Goal: Contribute content

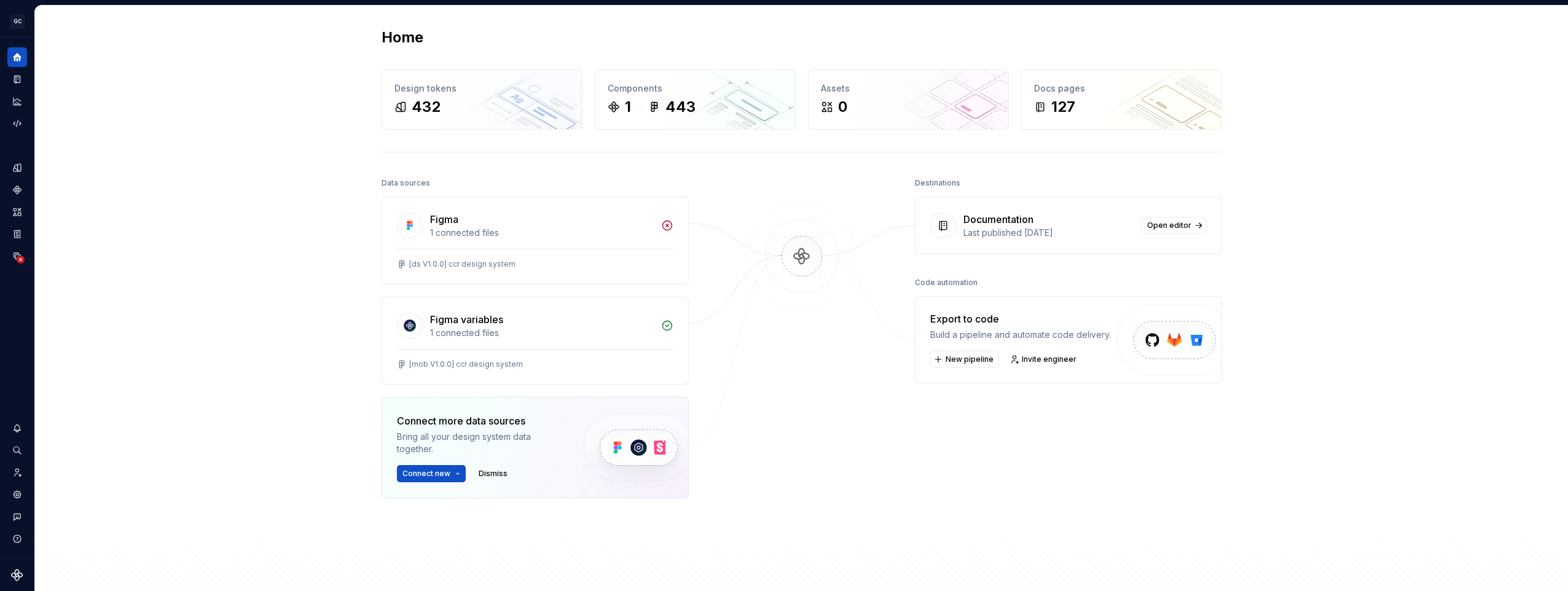
click at [183, 285] on div "Home Design tokens 432 Components 1 443 Assets 0 Docs pages 127 Data sources Fi…" at bounding box center [801, 319] width 1533 height 626
click at [696, 105] on div "1 443" at bounding box center [695, 106] width 175 height 20
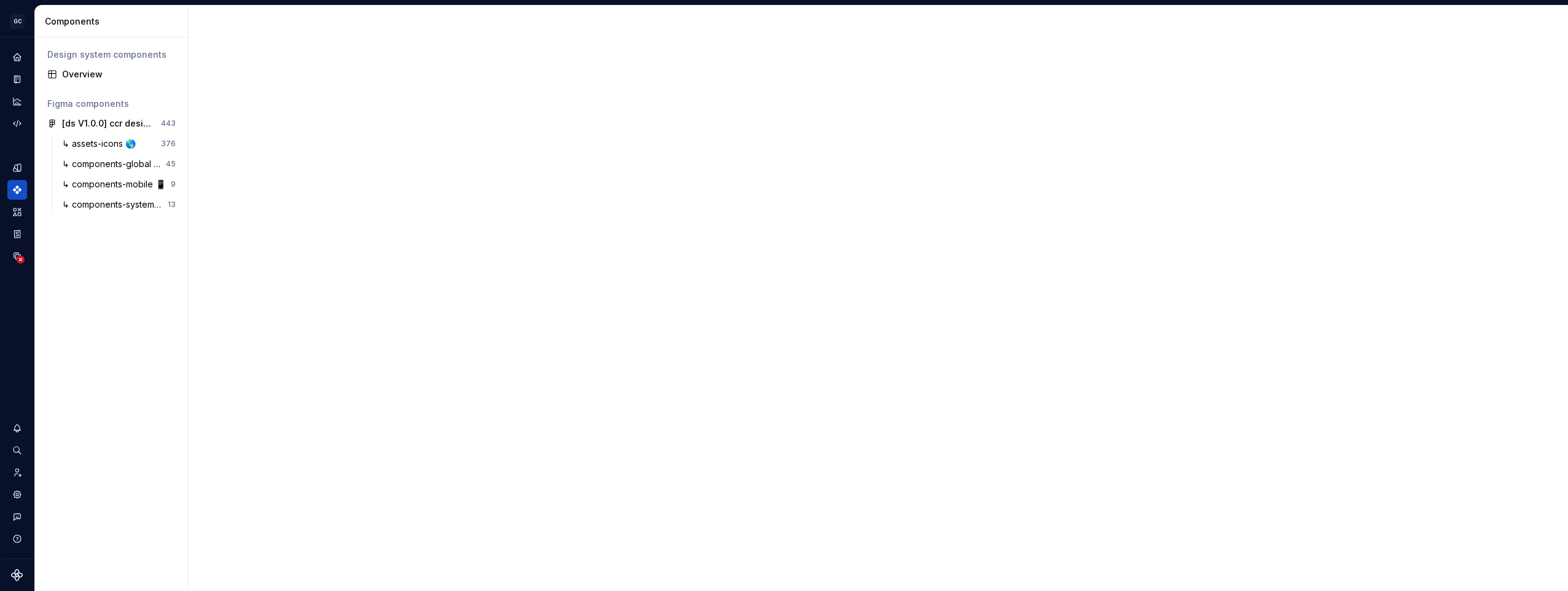
click at [370, 236] on div at bounding box center [878, 299] width 1379 height 586
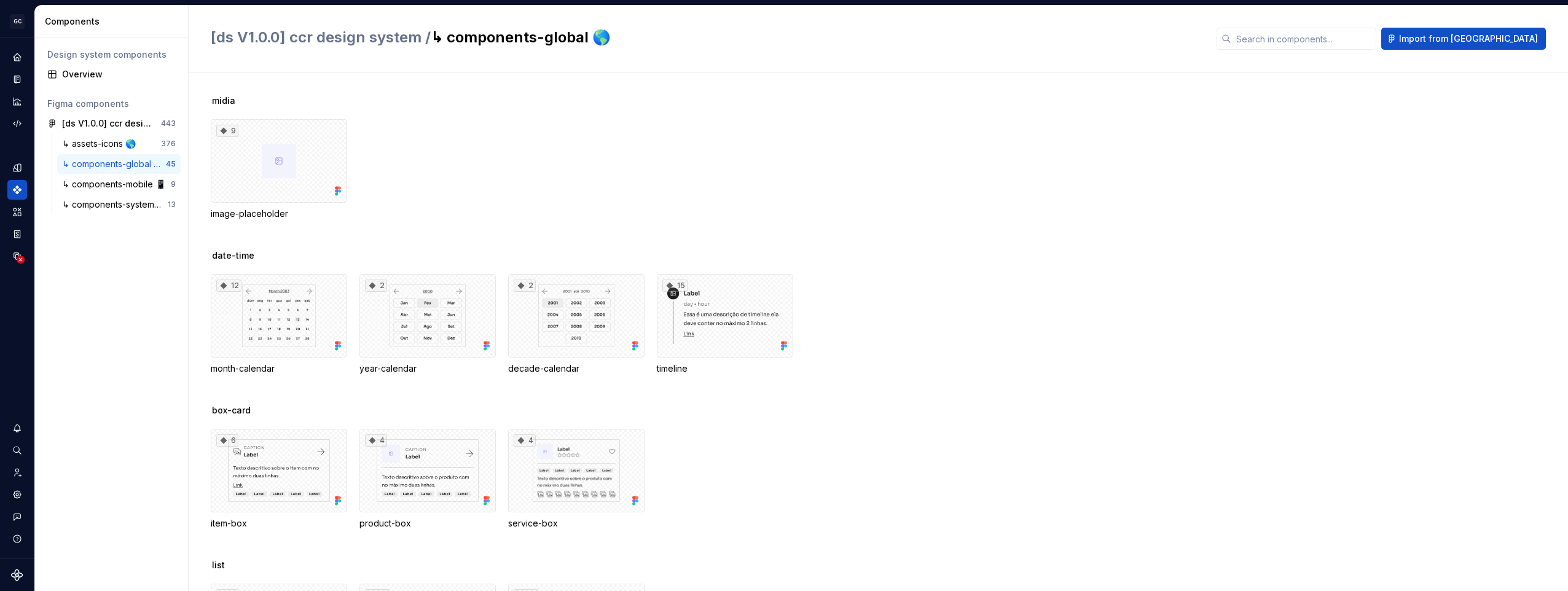
click at [620, 219] on div "9 image-placeholder" at bounding box center [889, 170] width 1357 height 101
click at [109, 186] on div "↳ components-mobile 📱" at bounding box center [117, 184] width 109 height 12
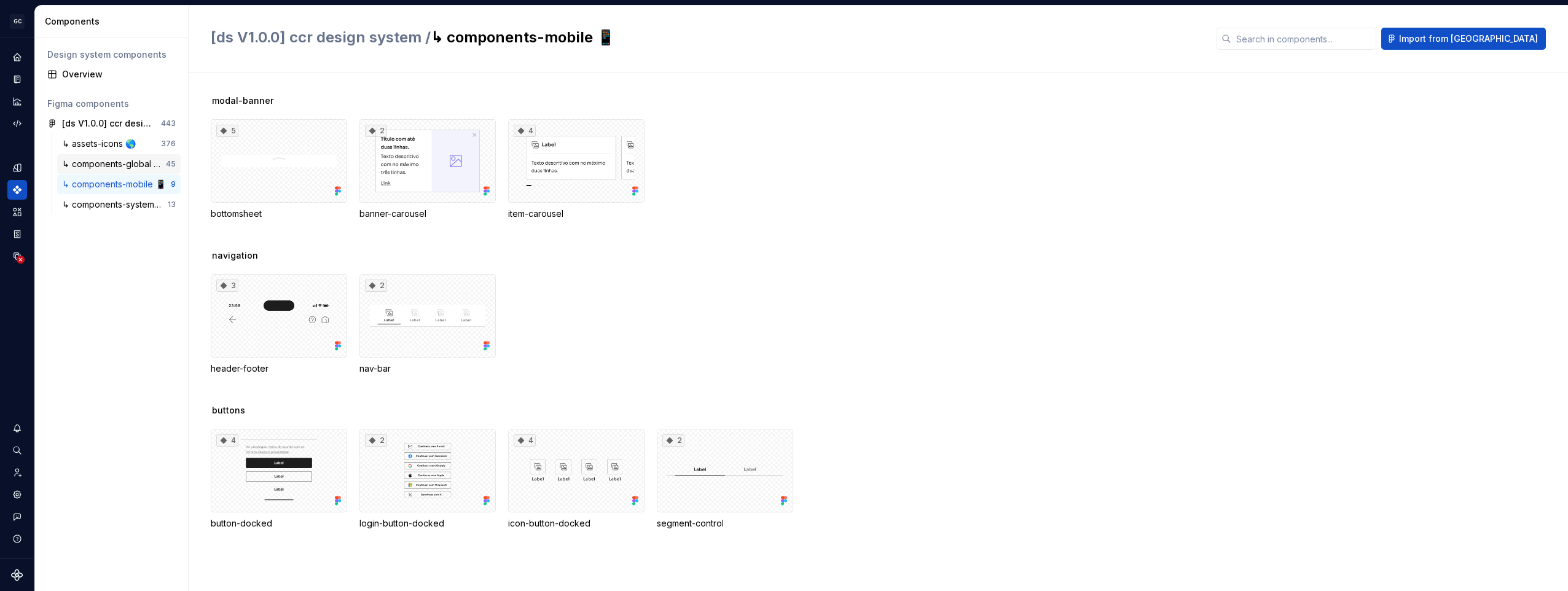
click at [93, 163] on div "↳ components-global 🌎" at bounding box center [114, 164] width 103 height 12
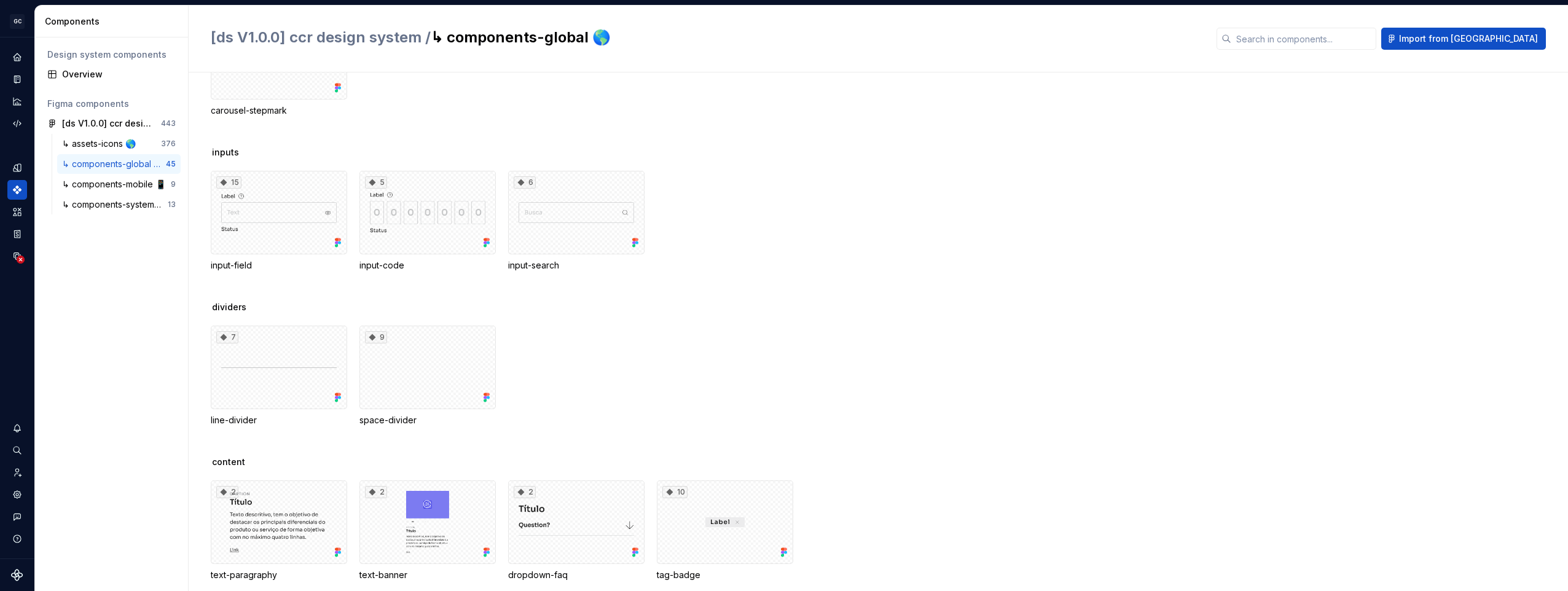
scroll to position [1412, 0]
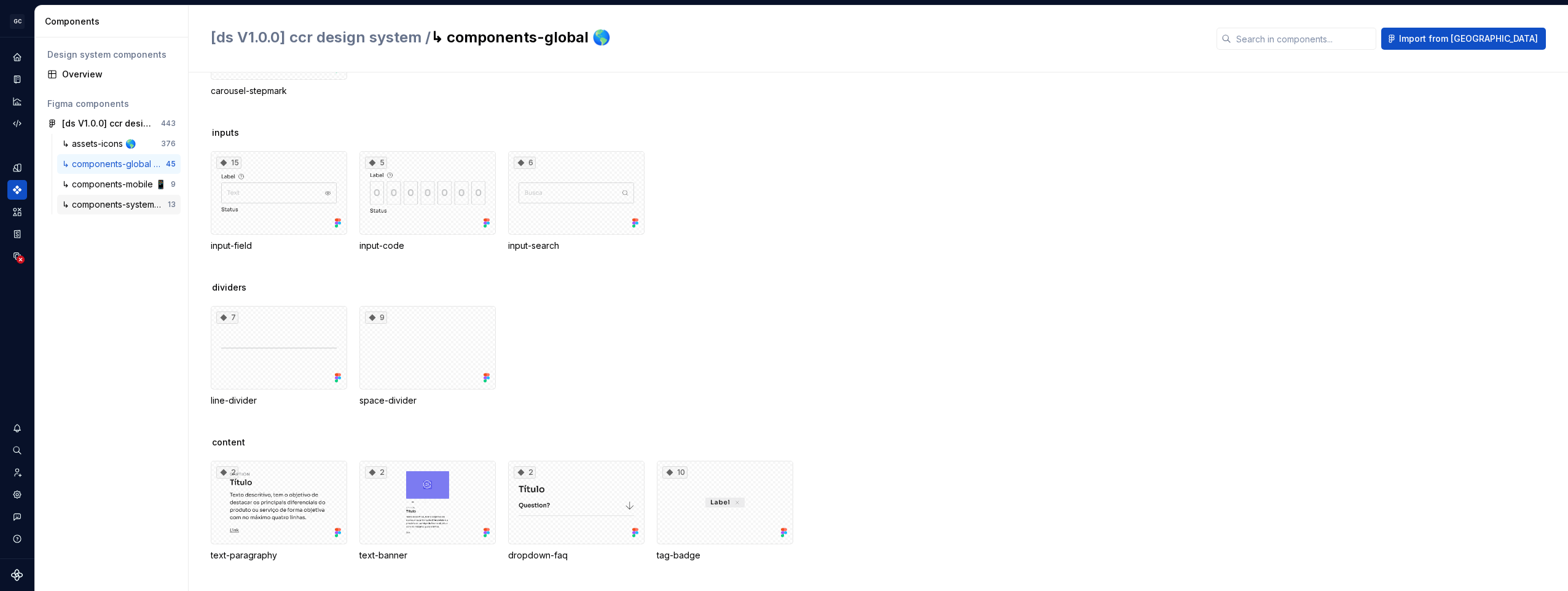
click at [102, 209] on div "↳ components-system 🖥️" at bounding box center [115, 204] width 105 height 12
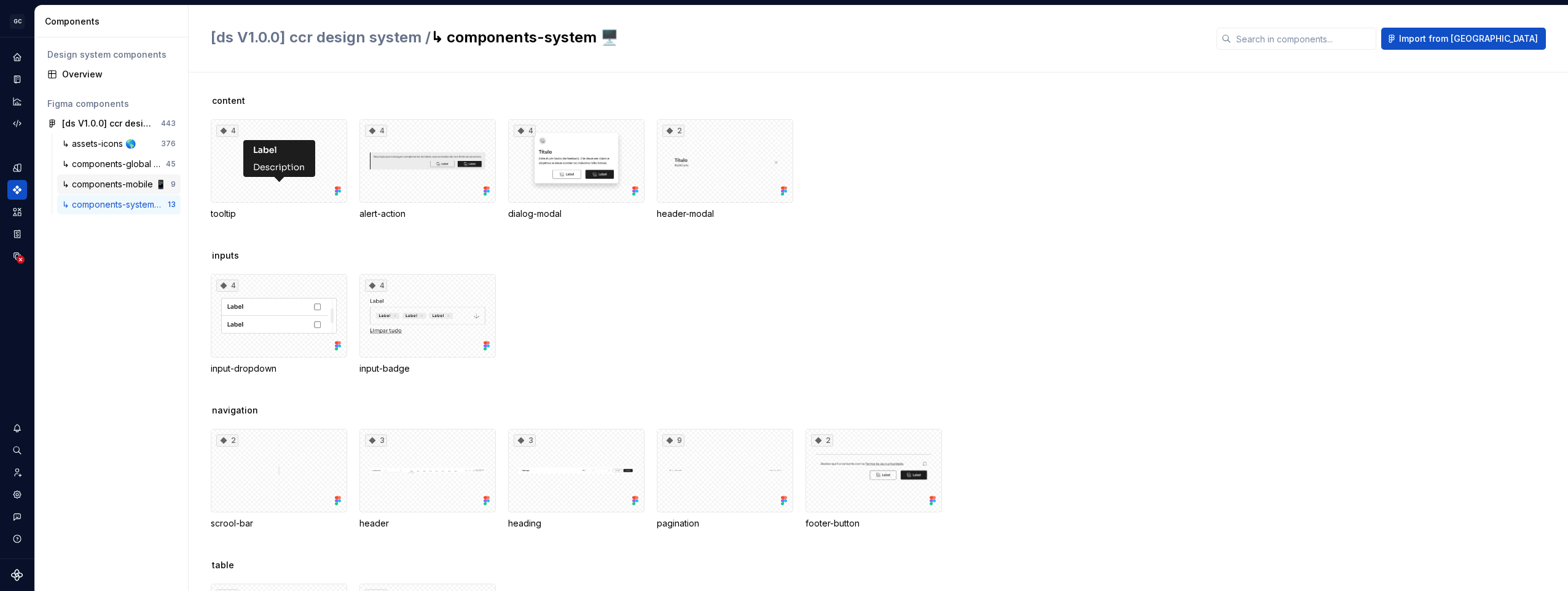
click at [105, 185] on div "↳ components-mobile 📱" at bounding box center [117, 184] width 109 height 12
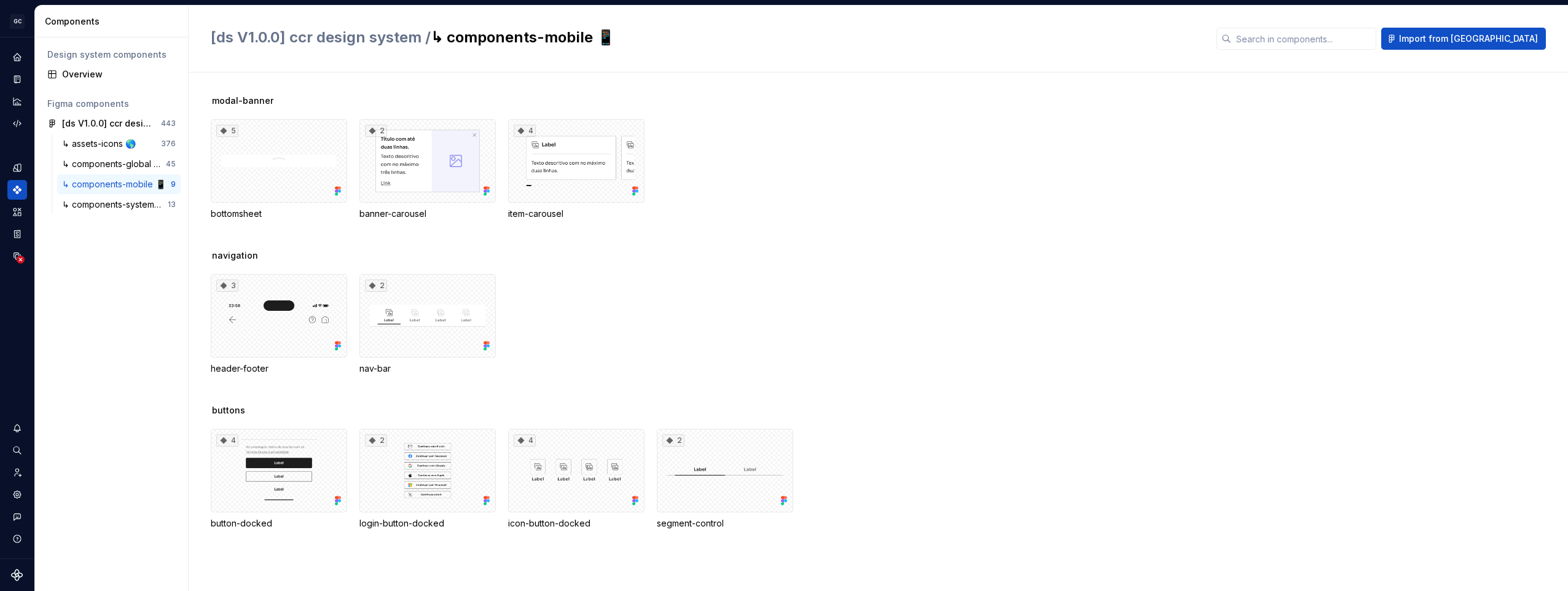
click at [114, 257] on div "Design system components Overview Figma components [ds V1.0.0] ccr design syste…" at bounding box center [112, 314] width 153 height 554
click at [118, 123] on div "[ds V1.0.0] ccr design system" at bounding box center [108, 124] width 92 height 12
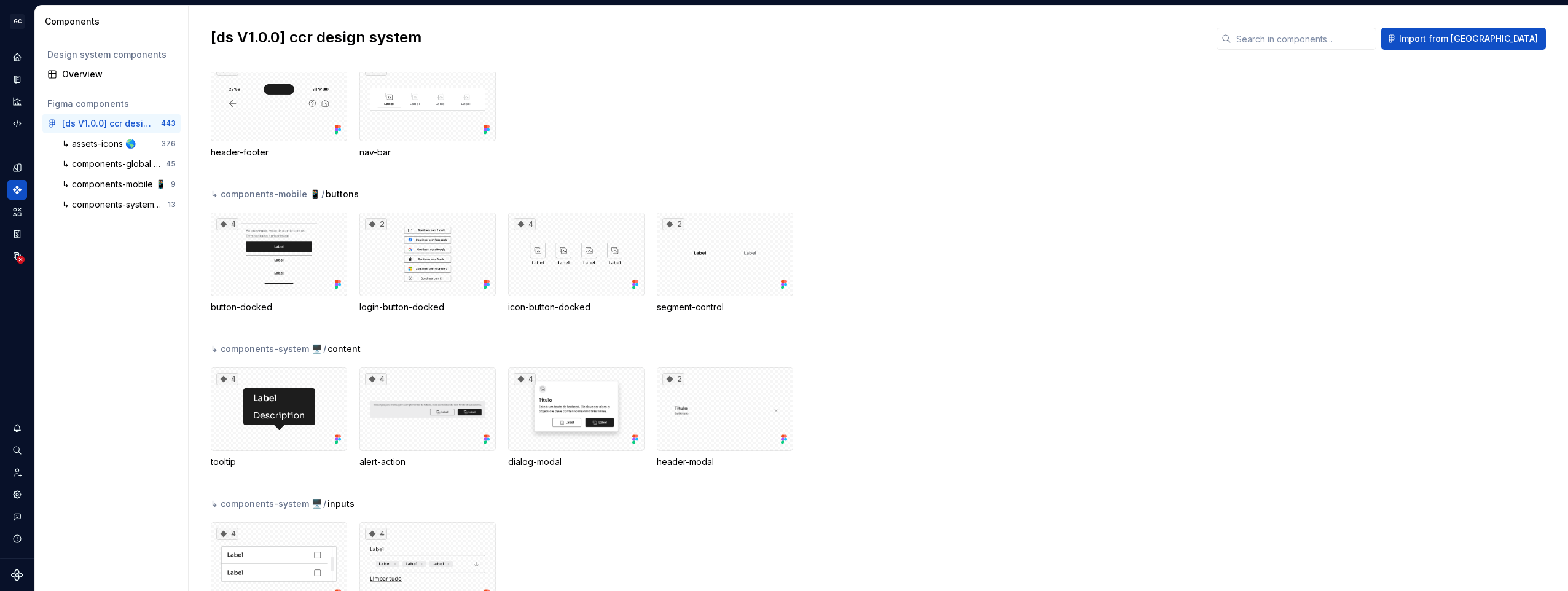
scroll to position [7387, 0]
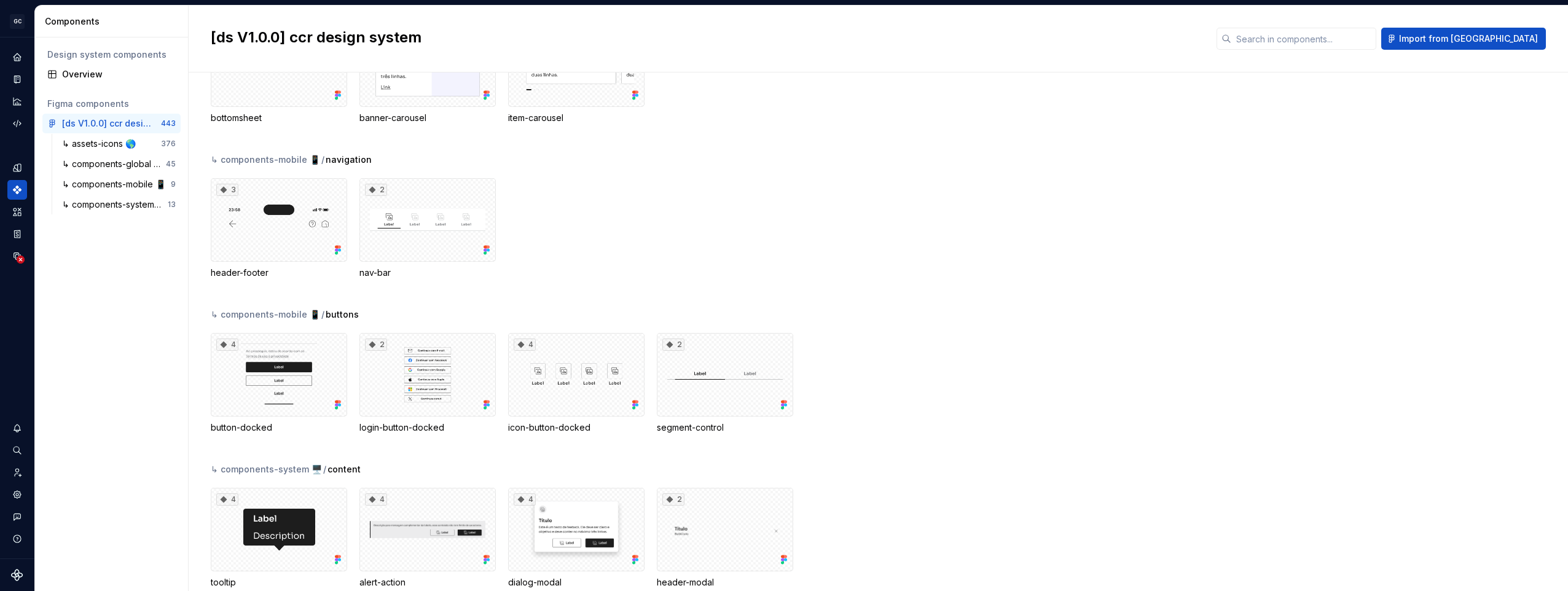
click at [707, 217] on div "3 header-footer 2 nav-bar" at bounding box center [889, 228] width 1357 height 101
click at [78, 25] on div "Components" at bounding box center [114, 21] width 138 height 12
click at [1246, 186] on div "3 header-footer 2 nav-bar" at bounding box center [889, 228] width 1357 height 101
click at [14, 163] on icon "Design tokens" at bounding box center [17, 168] width 11 height 11
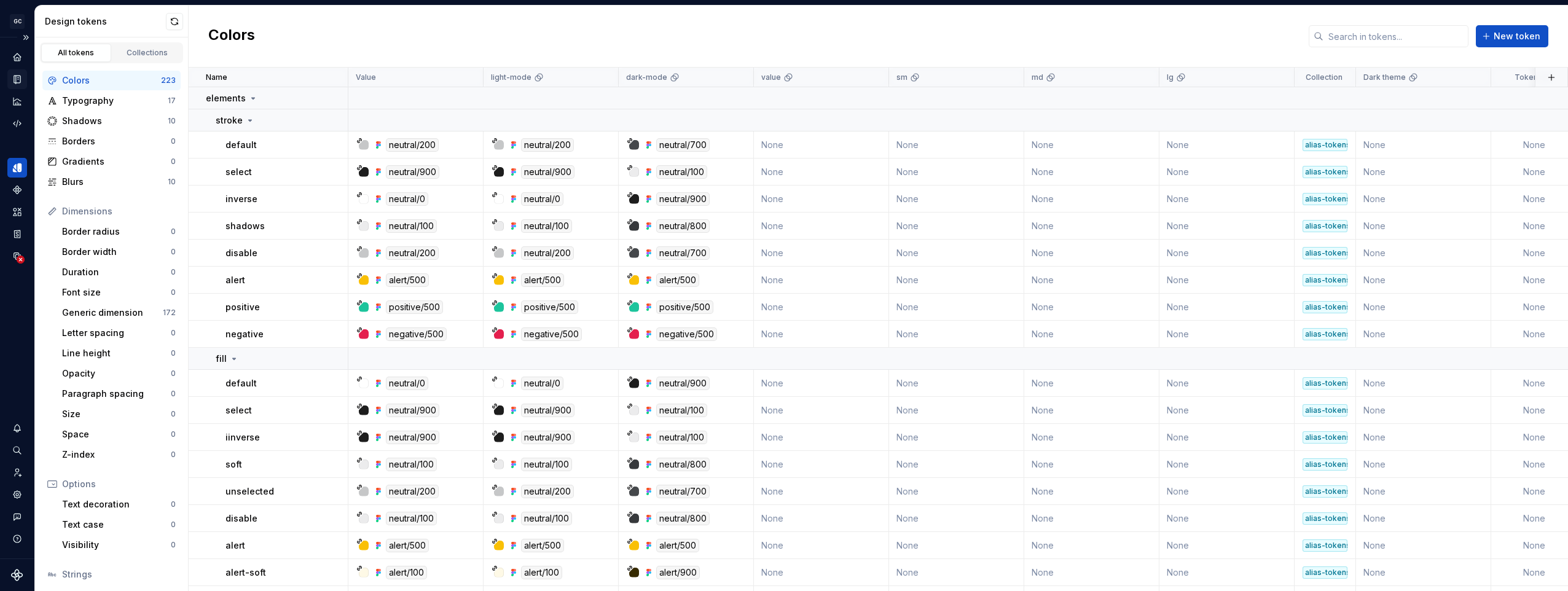
click at [21, 80] on icon "Documentation" at bounding box center [17, 80] width 11 height 11
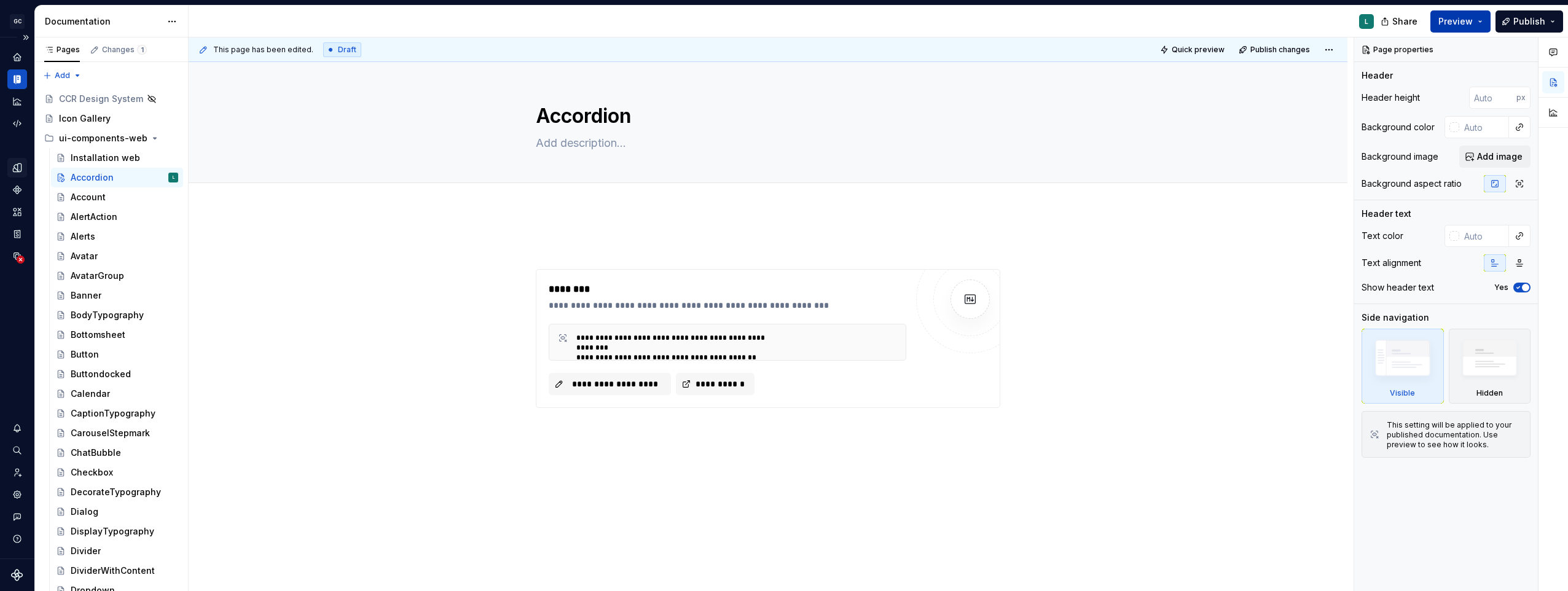
click at [1458, 23] on span "Preview" at bounding box center [1455, 21] width 34 height 12
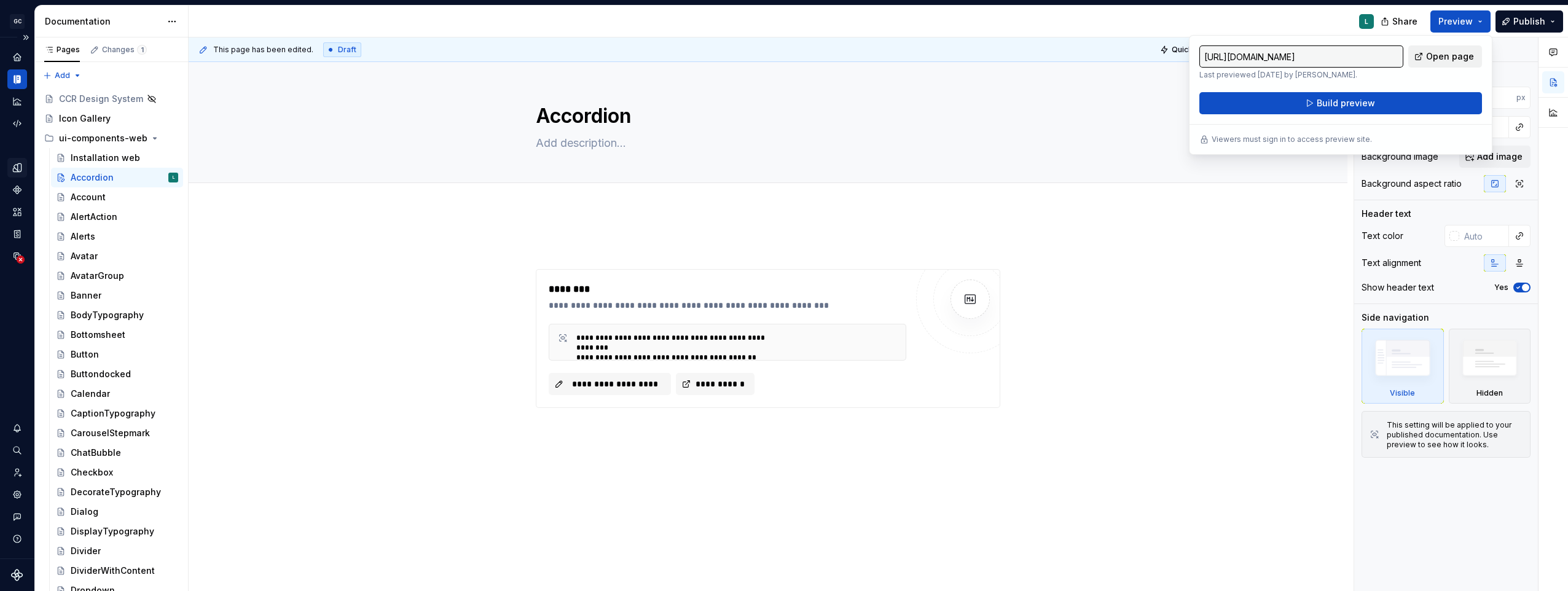
click at [1445, 57] on span "Open page" at bounding box center [1450, 57] width 48 height 12
click at [419, 268] on div "**********" at bounding box center [768, 420] width 1158 height 420
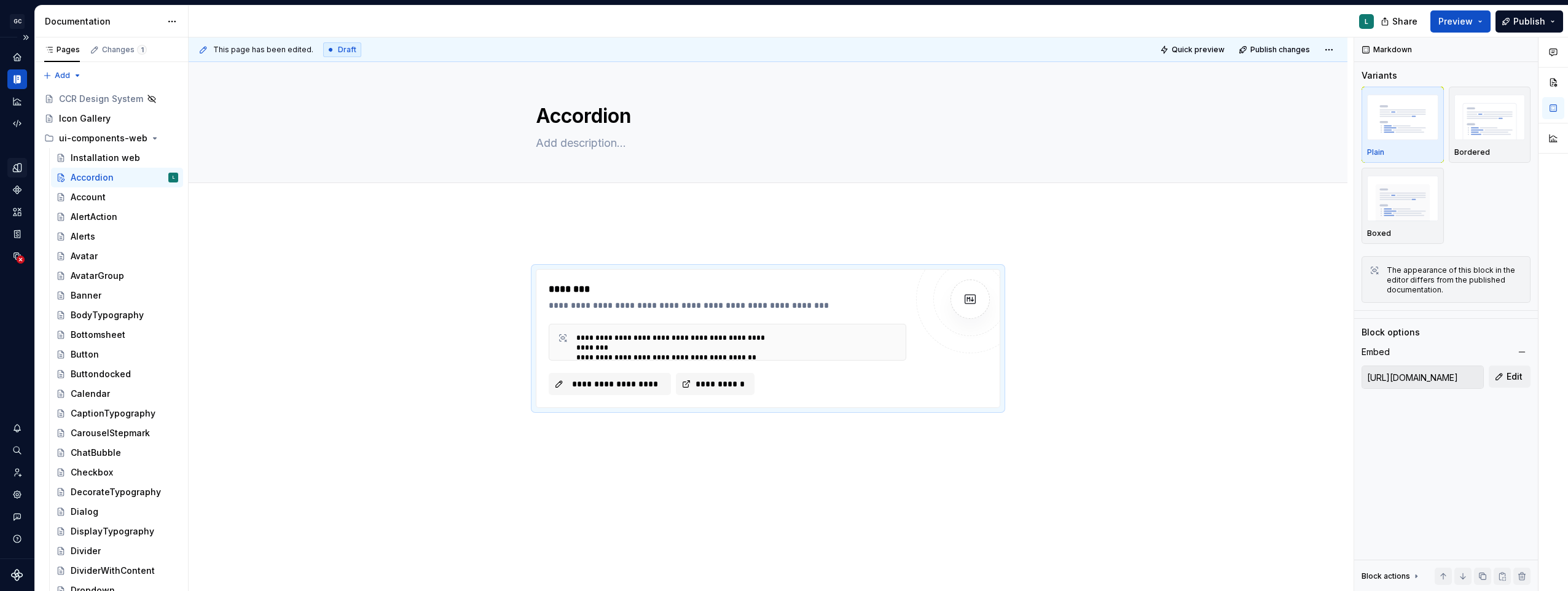
click at [294, 53] on span "This page has been edited." at bounding box center [263, 50] width 101 height 10
click at [1541, 19] on span "Publish" at bounding box center [1529, 21] width 32 height 12
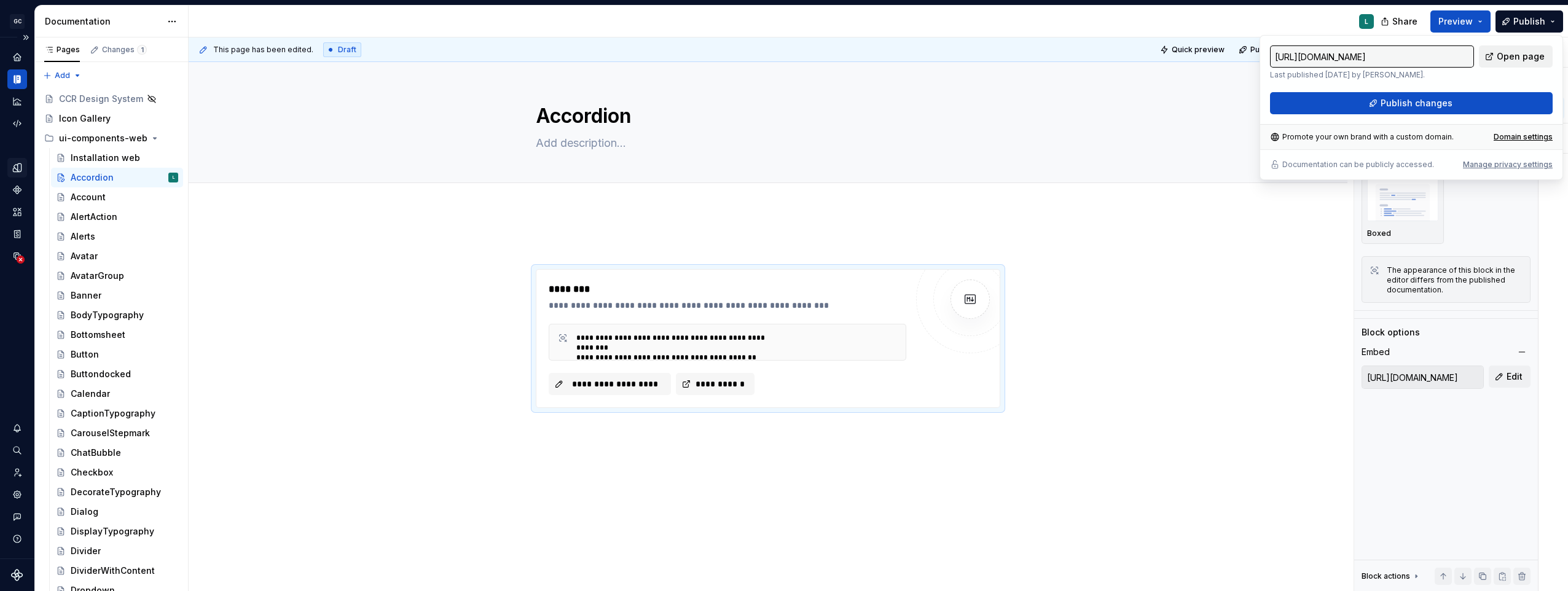
click at [1513, 54] on span "Open page" at bounding box center [1520, 57] width 48 height 12
click at [1123, 216] on div "**********" at bounding box center [768, 420] width 1158 height 420
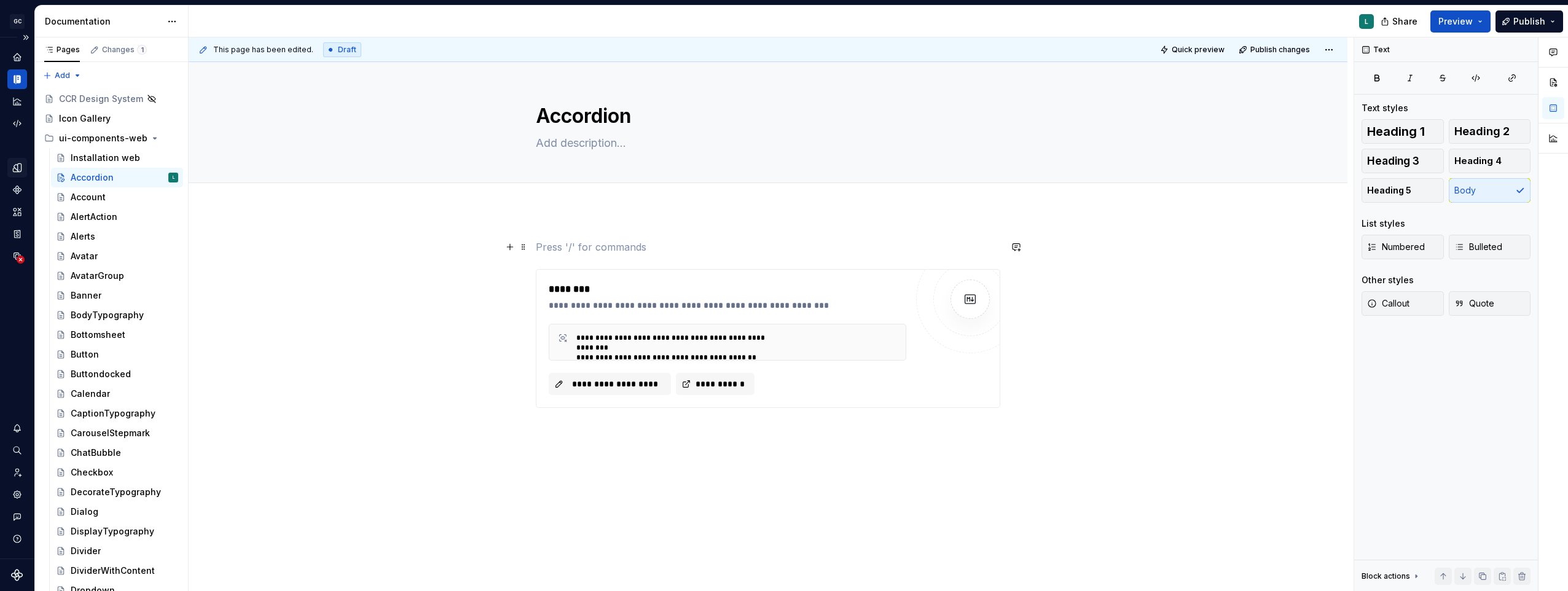
click at [594, 248] on p at bounding box center [768, 246] width 464 height 14
click at [318, 303] on div "**********" at bounding box center [768, 420] width 1158 height 420
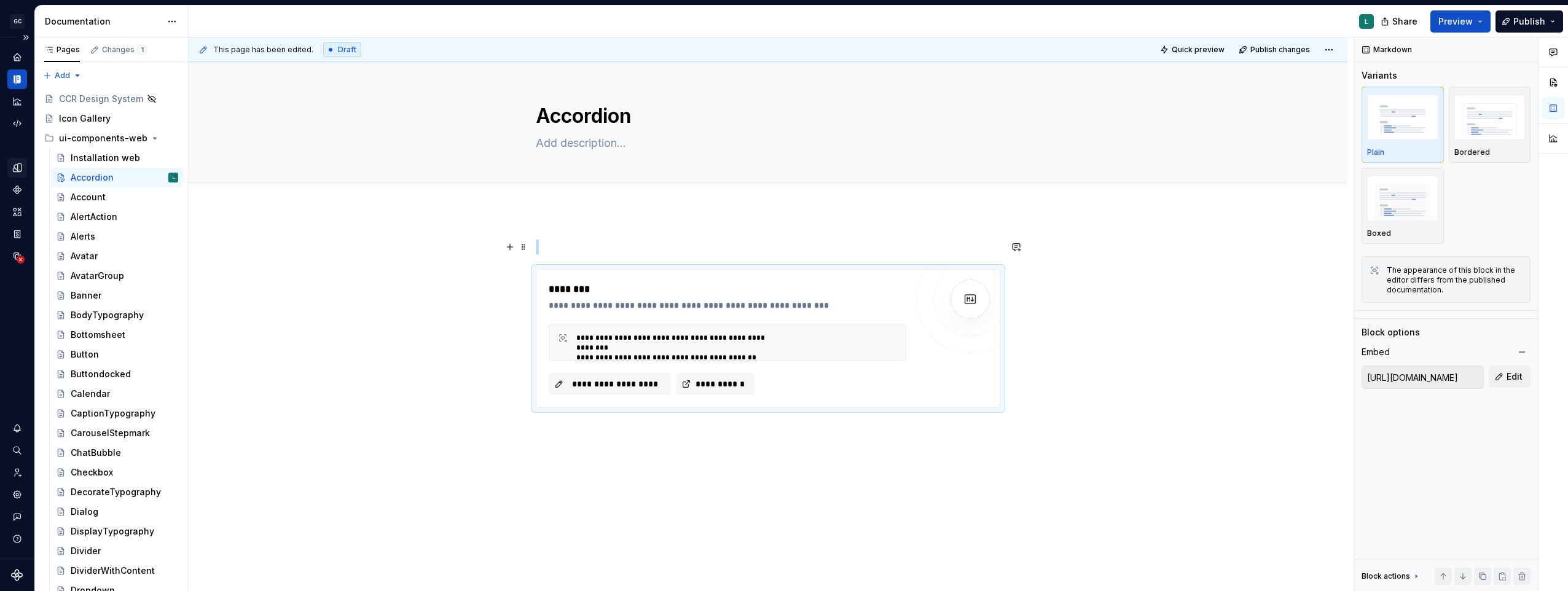
click at [333, 245] on div "**********" at bounding box center [771, 314] width 1165 height 555
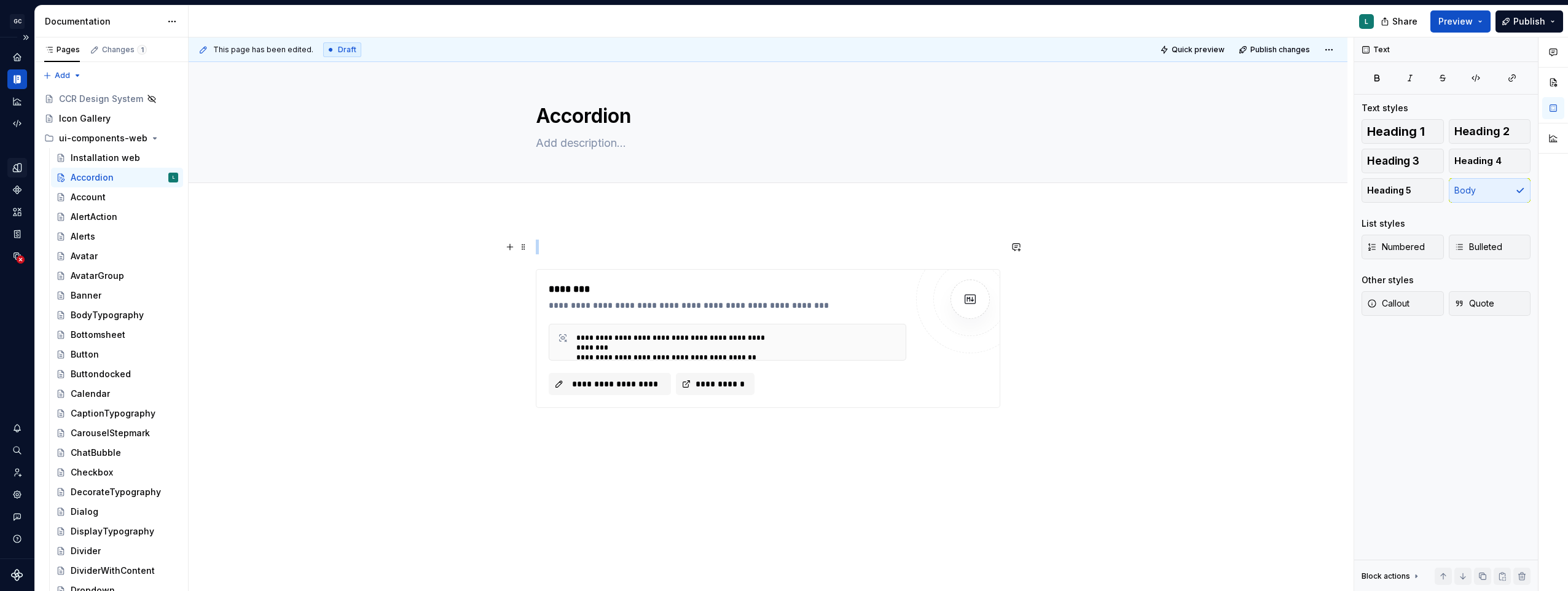
click at [1117, 351] on div "**********" at bounding box center [771, 314] width 1165 height 555
type textarea "*"
click at [975, 302] on img at bounding box center [971, 300] width 25 height 25
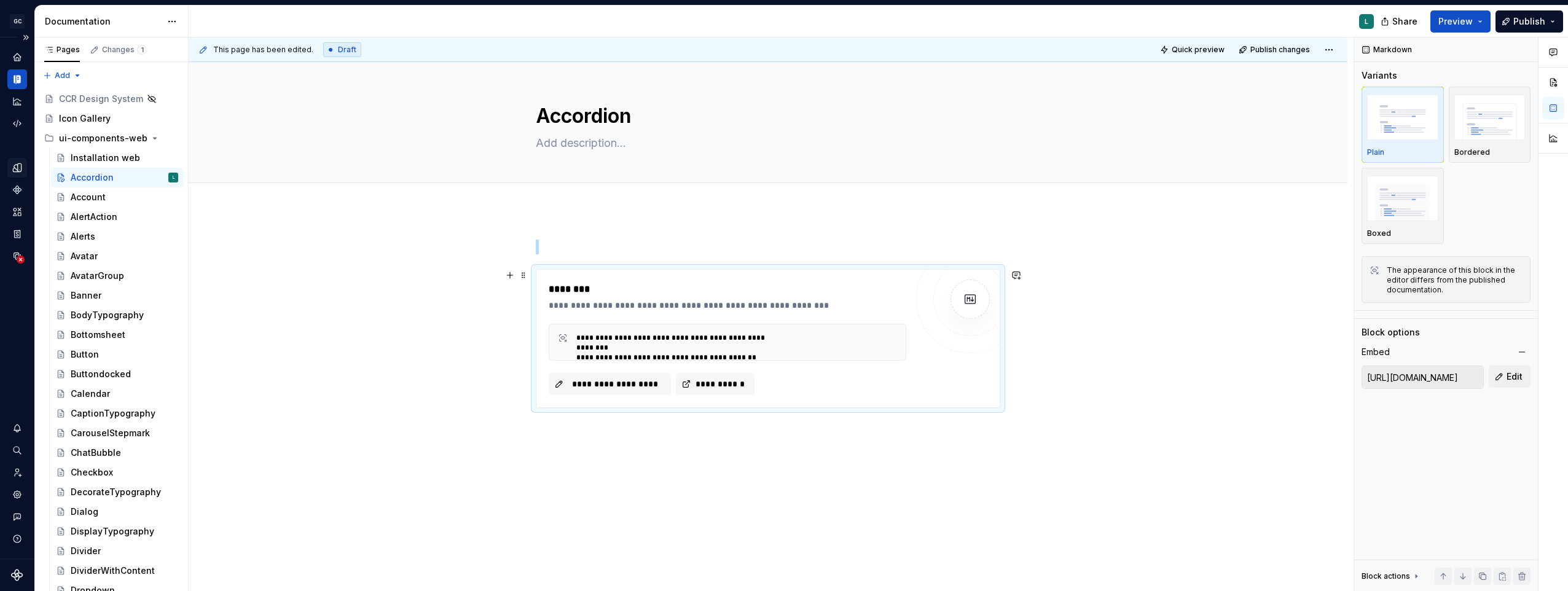
click at [1097, 406] on div "**********" at bounding box center [768, 420] width 1158 height 420
click at [414, 369] on div "**********" at bounding box center [768, 420] width 1158 height 420
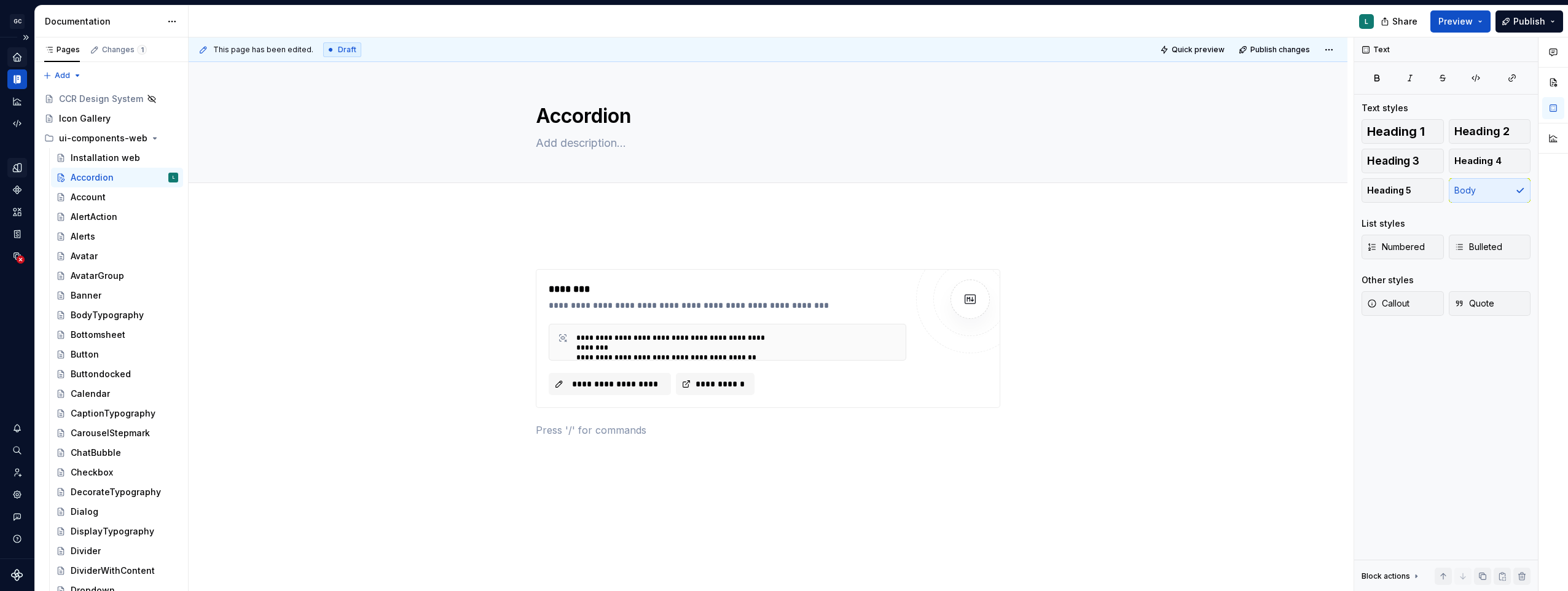
click at [12, 53] on icon "Home" at bounding box center [17, 57] width 11 height 11
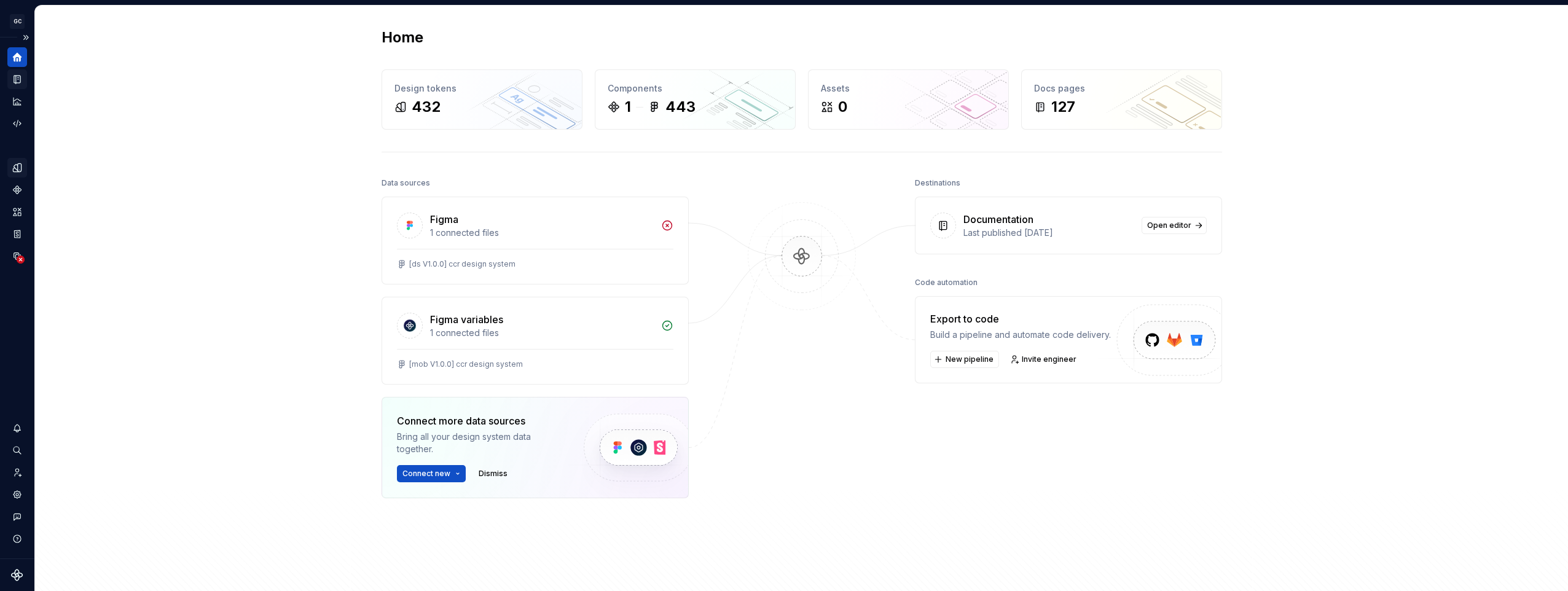
click at [174, 198] on div "Home Design tokens 432 Components 1 443 Assets 0 Docs pages 127 Data sources Fi…" at bounding box center [801, 319] width 1533 height 626
click at [16, 539] on icon "button" at bounding box center [17, 539] width 11 height 11
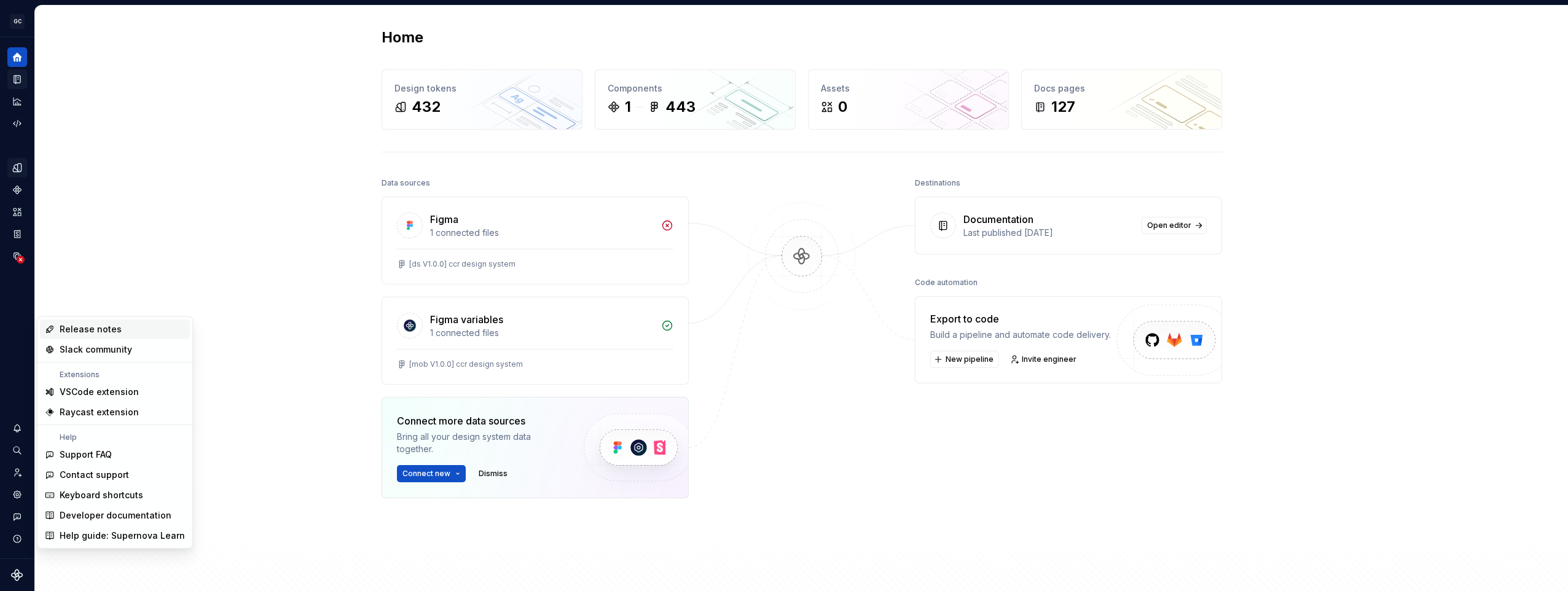
click at [131, 329] on div "Release notes" at bounding box center [122, 330] width 125 height 12
